Goal: Task Accomplishment & Management: Manage account settings

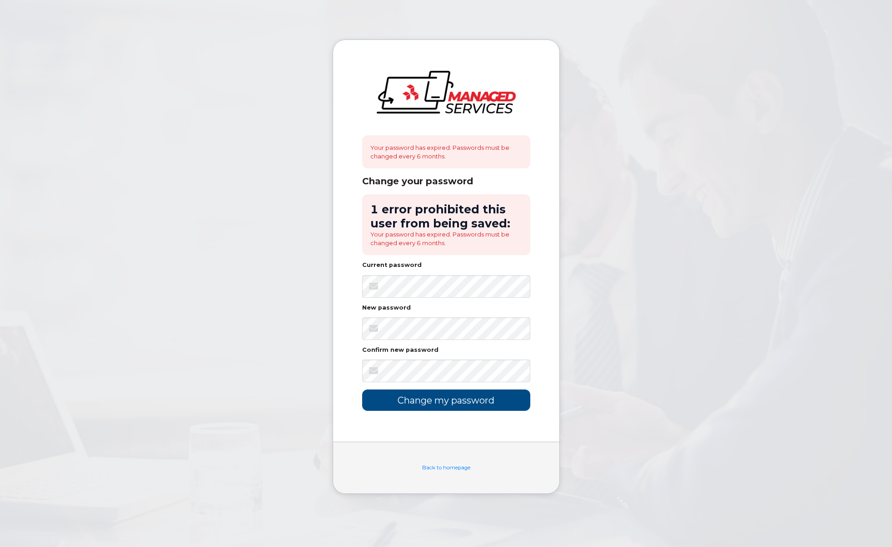
click at [409, 402] on input "Change my password" at bounding box center [446, 400] width 168 height 21
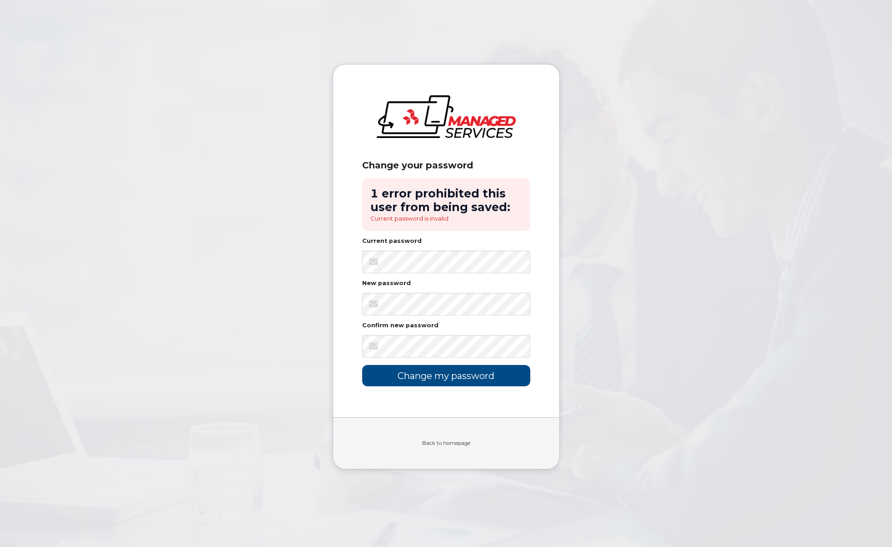
click at [458, 446] on link "Back to homepage" at bounding box center [446, 443] width 48 height 6
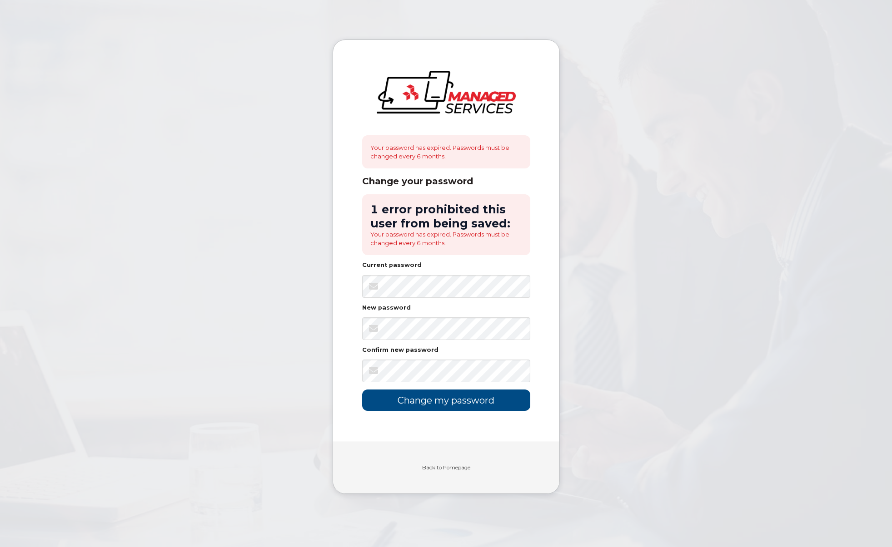
click at [459, 465] on link "Back to homepage" at bounding box center [446, 468] width 48 height 6
click at [442, 95] on img at bounding box center [446, 92] width 139 height 43
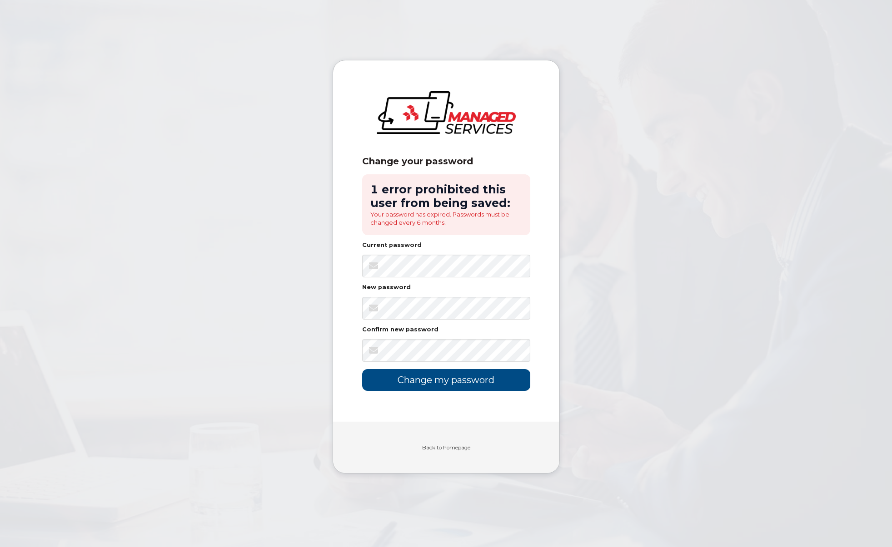
click at [457, 446] on link "Back to homepage" at bounding box center [446, 448] width 48 height 6
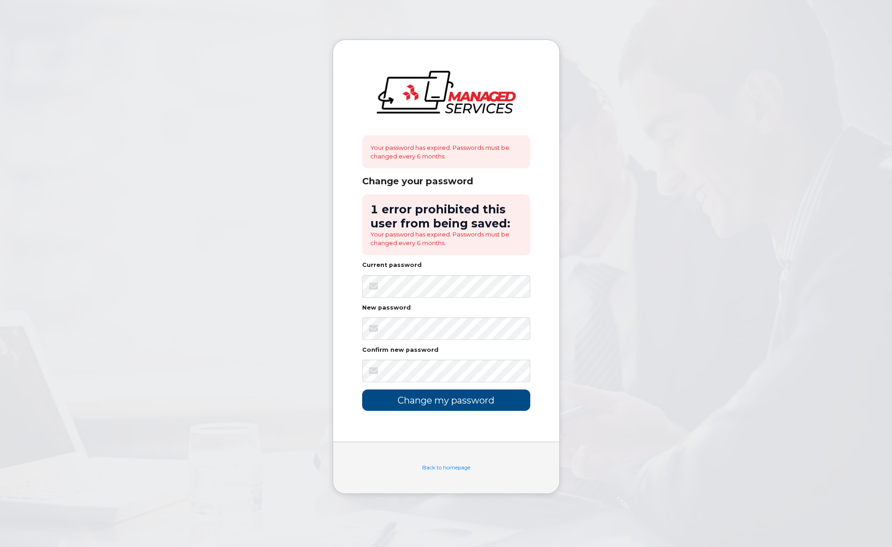
click at [456, 407] on input "Change my password" at bounding box center [446, 400] width 168 height 21
click at [456, 396] on input "Change my password" at bounding box center [446, 400] width 168 height 21
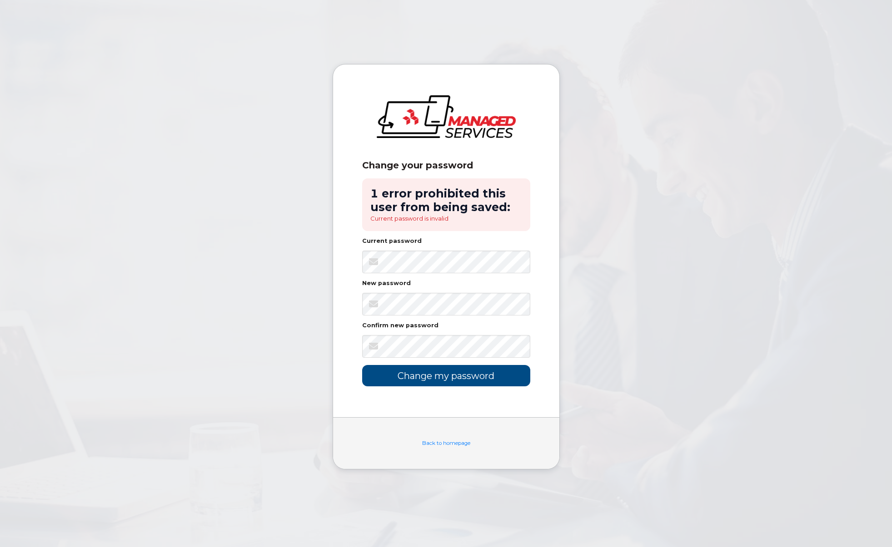
click at [434, 221] on li "Current password is invalid" at bounding box center [446, 218] width 152 height 9
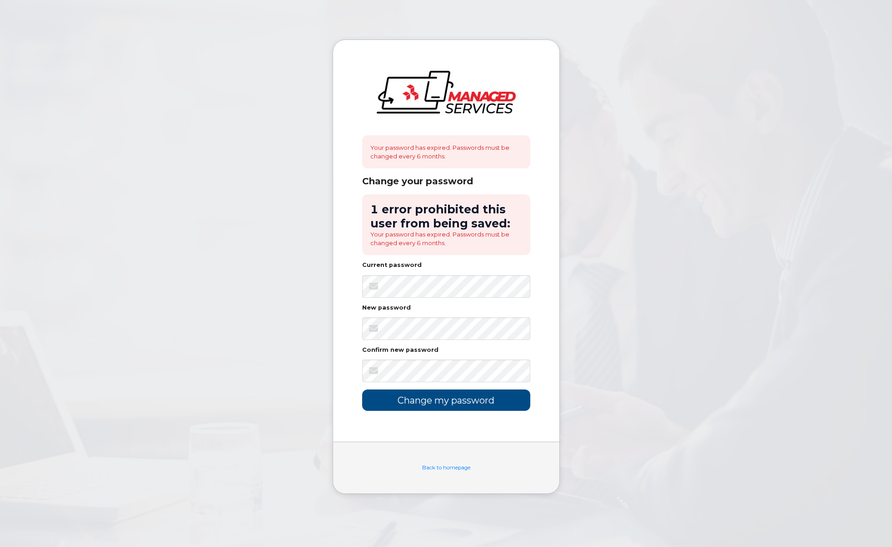
click at [446, 399] on input "Change my password" at bounding box center [446, 400] width 168 height 21
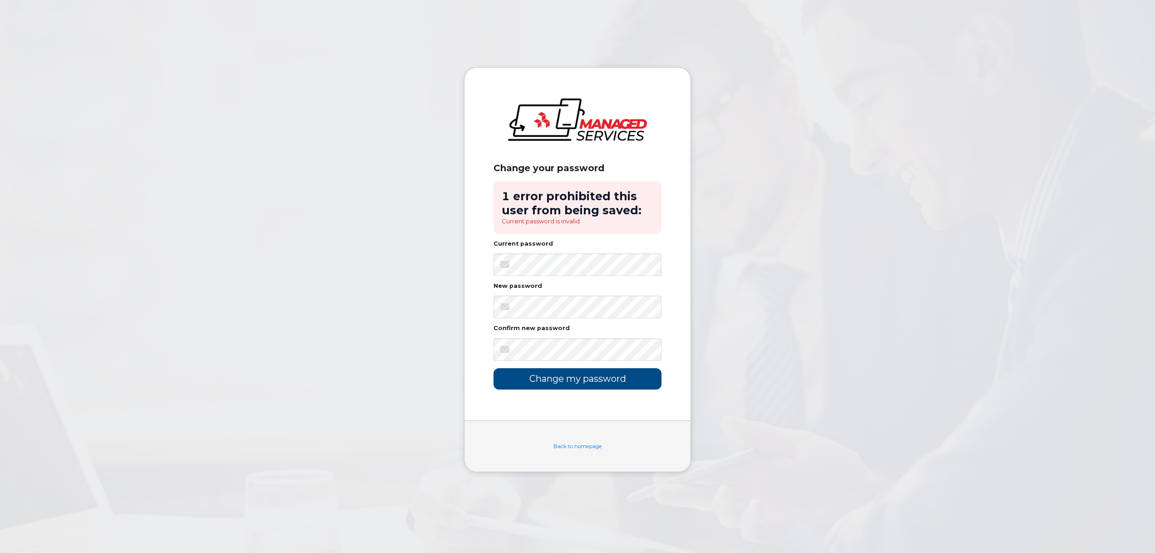
click at [600, 133] on img at bounding box center [577, 120] width 139 height 43
click at [564, 222] on li "Current password is invalid" at bounding box center [578, 221] width 152 height 9
click at [550, 222] on li "Current password is invalid" at bounding box center [578, 221] width 152 height 9
click at [585, 445] on link "Back to homepage" at bounding box center [578, 446] width 48 height 6
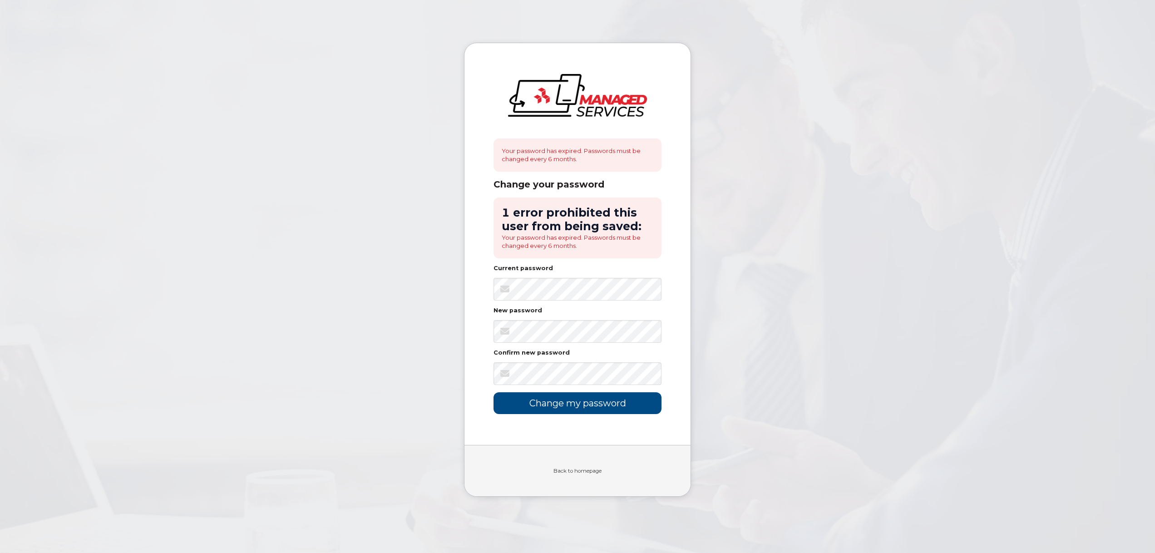
click at [585, 471] on link "Back to homepage" at bounding box center [578, 471] width 48 height 6
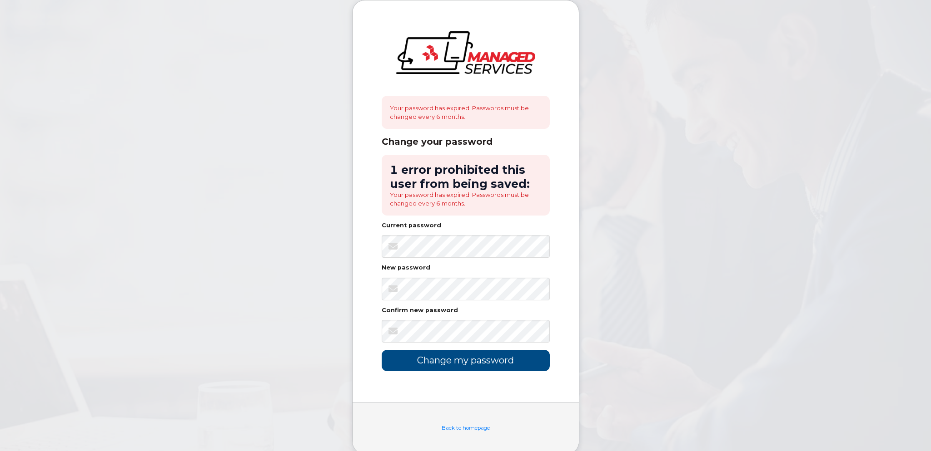
click at [715, 302] on body "Your password has expired. Passwords must be changed every 6 months. Change you…" at bounding box center [465, 234] width 931 height 468
click at [481, 170] on h2 "1 error prohibited this user from being saved:" at bounding box center [466, 177] width 152 height 28
click at [468, 201] on li "Your password has expired. Passwords must be changed every 6 months." at bounding box center [466, 199] width 152 height 17
